Goal: Task Accomplishment & Management: Manage account settings

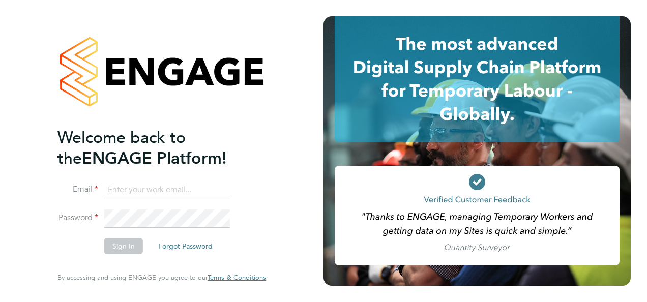
type input "megan@educationmattersgroup.co.uk"
click at [137, 250] on button "Sign In" at bounding box center [123, 246] width 39 height 16
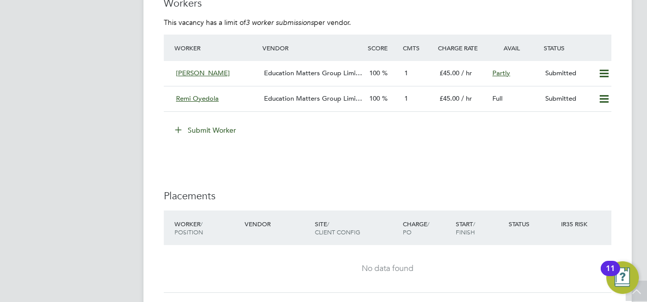
scroll to position [1695, 0]
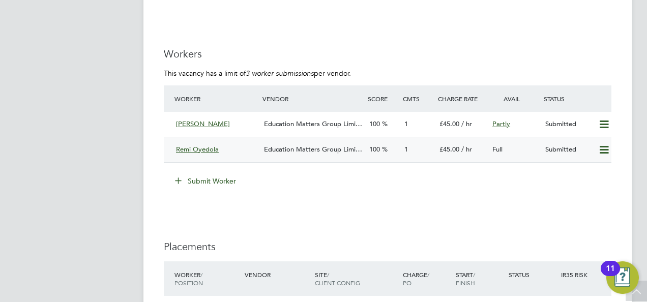
click at [266, 146] on span "Education Matters Group Limi…" at bounding box center [313, 149] width 98 height 9
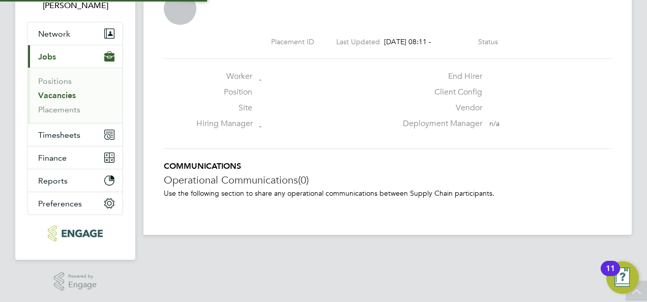
scroll to position [16, 201]
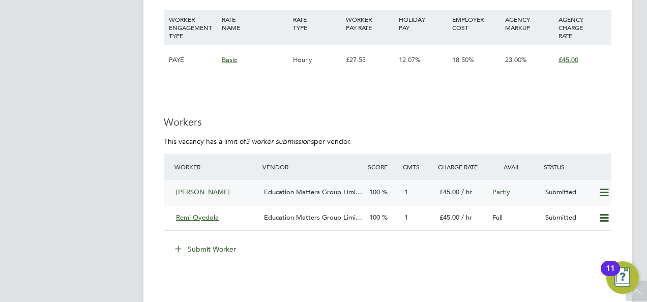
click at [284, 194] on span "Education Matters Group Limi…" at bounding box center [313, 192] width 98 height 9
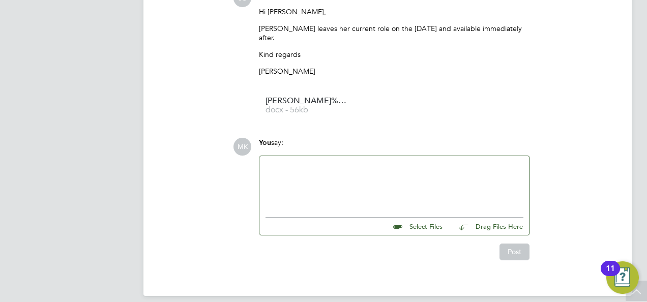
scroll to position [912, 0]
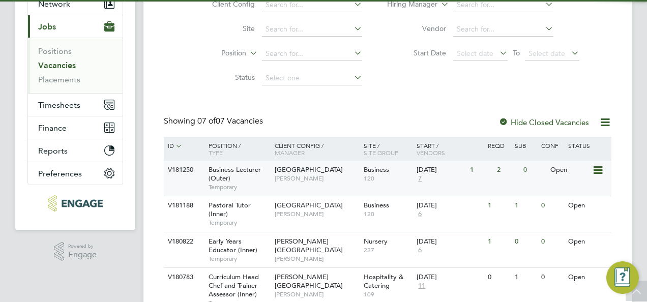
scroll to position [127, 0]
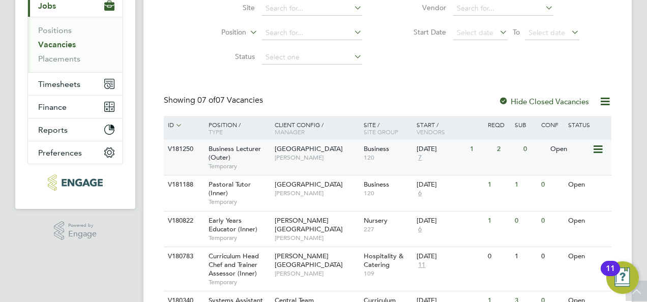
click at [303, 143] on div "[GEOGRAPHIC_DATA] [PERSON_NAME]" at bounding box center [316, 153] width 89 height 26
click at [285, 183] on span "[GEOGRAPHIC_DATA]" at bounding box center [309, 184] width 68 height 9
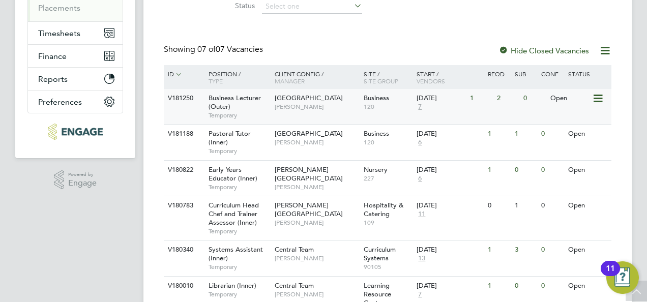
click at [260, 99] on span "Business Lecturer (Outer)" at bounding box center [234, 102] width 52 height 17
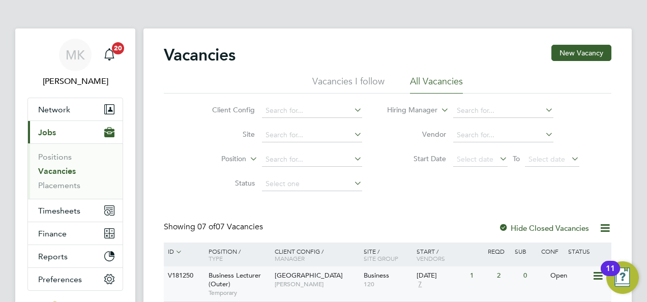
click at [272, 267] on div "Epping Forest Campus Shabnam Shaheen" at bounding box center [316, 279] width 89 height 26
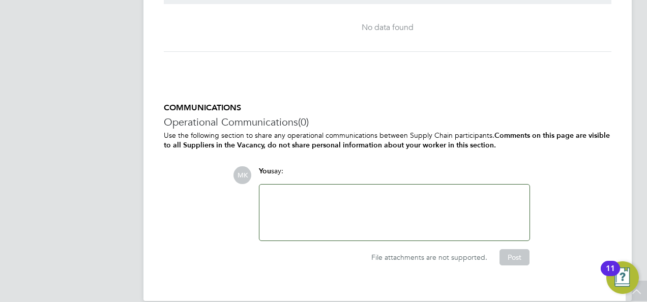
scroll to position [2000, 0]
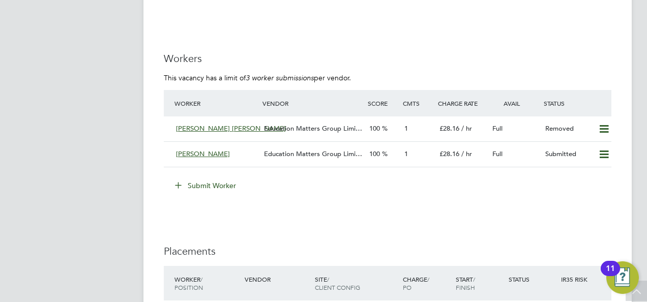
scroll to position [1840, 0]
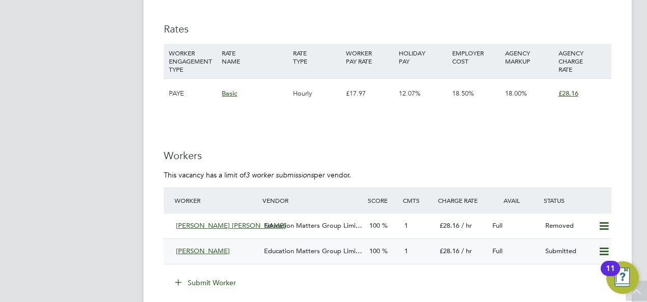
click at [317, 253] on span "Education Matters Group Limi…" at bounding box center [313, 251] width 98 height 9
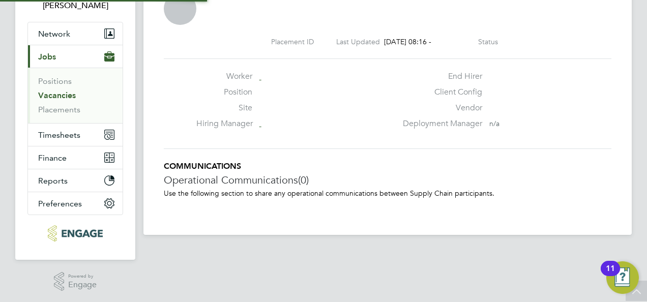
scroll to position [5, 5]
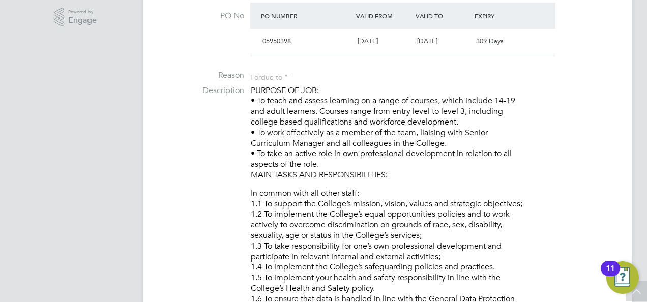
scroll to position [356, 0]
